Goal: Check status: Check status

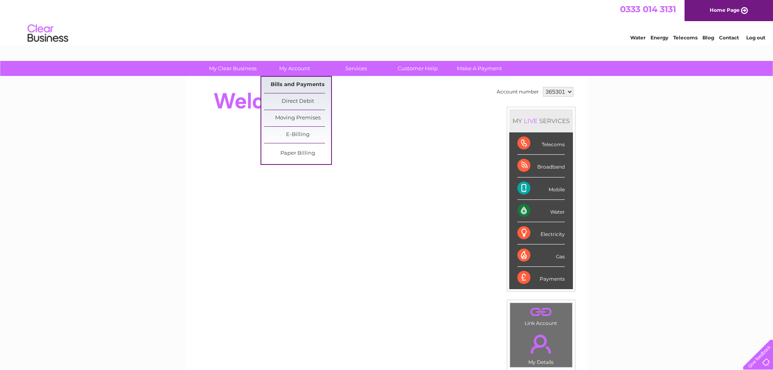
click at [300, 82] on link "Bills and Payments" at bounding box center [297, 85] width 67 height 16
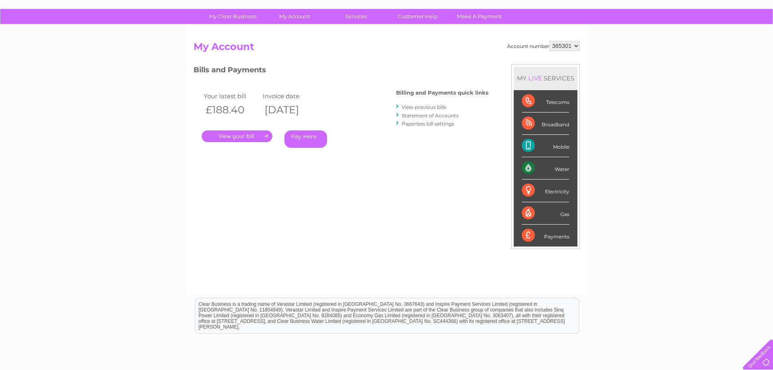
scroll to position [56, 0]
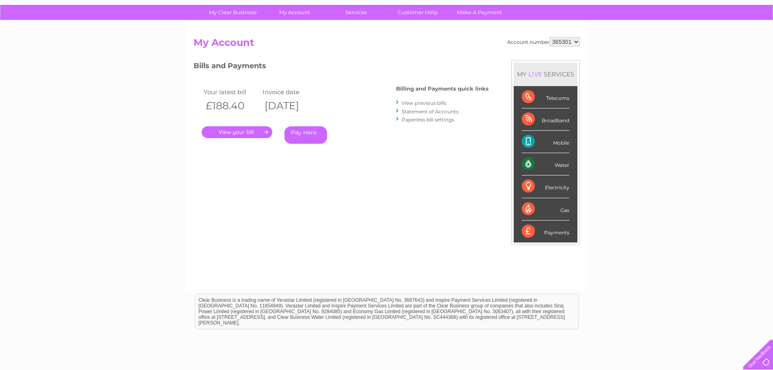
click at [238, 132] on link "." at bounding box center [237, 132] width 71 height 12
click at [417, 101] on link "View previous bills" at bounding box center [424, 103] width 45 height 6
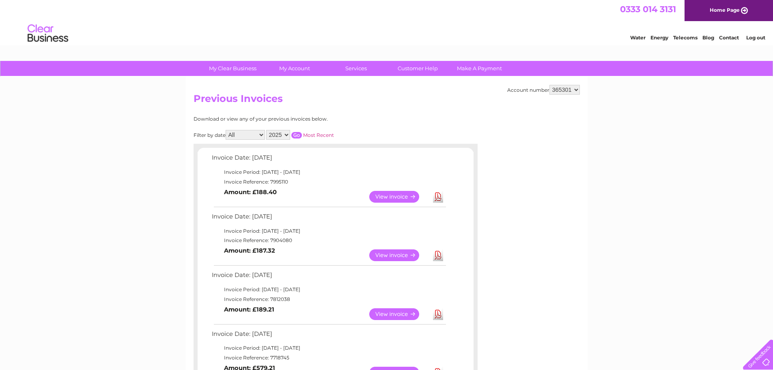
click at [403, 195] on link "View" at bounding box center [399, 197] width 60 height 12
